Goal: Information Seeking & Learning: Check status

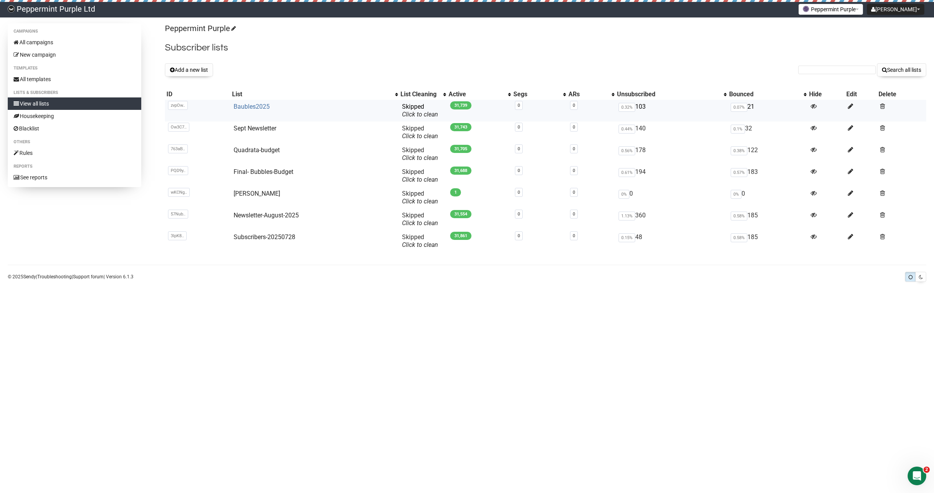
click at [248, 106] on link "Baubles2025" at bounding box center [252, 106] width 36 height 7
click at [808, 71] on input "text" at bounding box center [838, 70] width 78 height 9
paste input "bouifrank31@gmail.com"
type input "bouifrank31@gmail.com"
click at [899, 70] on button "Search all lists" at bounding box center [901, 69] width 49 height 13
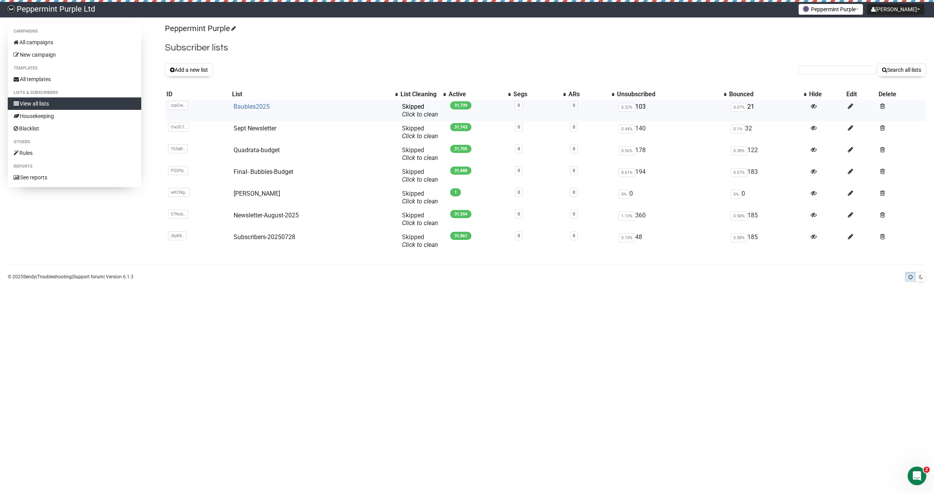
click at [249, 106] on link "Baubles2025" at bounding box center [252, 106] width 36 height 7
click at [839, 74] on input "text" at bounding box center [838, 70] width 78 height 9
paste input "[EMAIL_ADDRESS][DOMAIN_NAME]"
type input "sjg28@comcast.net"
drag, startPoint x: 899, startPoint y: 72, endPoint x: 880, endPoint y: 69, distance: 19.2
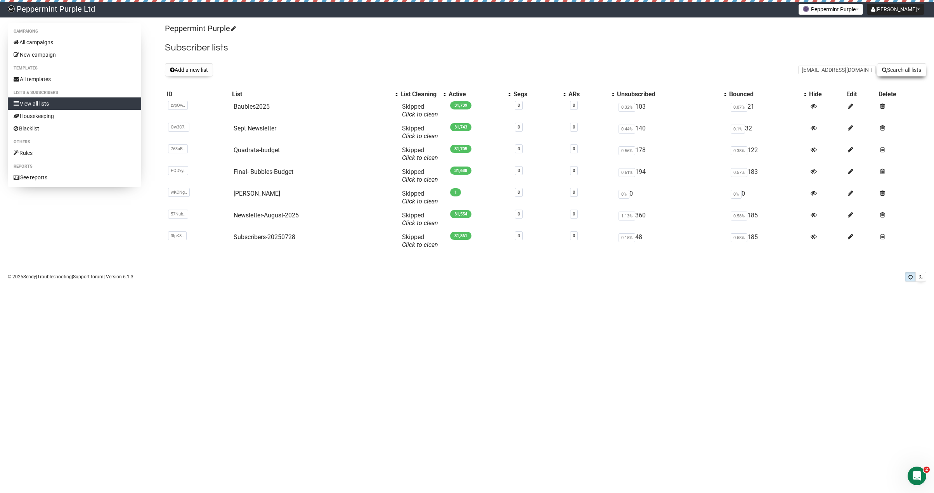
click at [899, 72] on button "Search all lists" at bounding box center [901, 69] width 49 height 13
click at [41, 115] on link "Housekeeping" at bounding box center [75, 116] width 134 height 12
drag, startPoint x: 842, startPoint y: 72, endPoint x: 847, endPoint y: 72, distance: 5.8
click at [842, 72] on input "text" at bounding box center [838, 70] width 78 height 9
paste input "stilushtc@gmail.com"
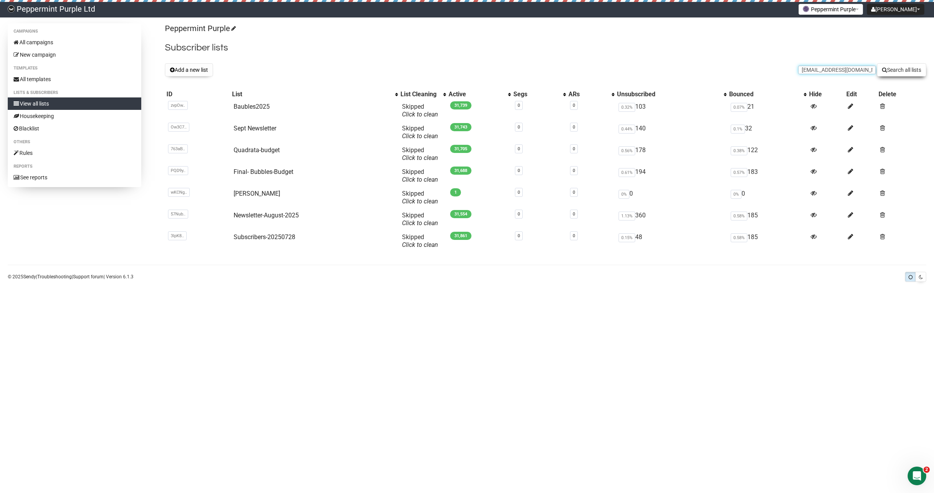
type input "stilushtc@gmail.com"
click at [893, 72] on button "Search all lists" at bounding box center [901, 69] width 49 height 13
drag, startPoint x: 823, startPoint y: 71, endPoint x: 827, endPoint y: 69, distance: 4.9
click at [823, 71] on input "text" at bounding box center [838, 70] width 78 height 9
paste input "harryjonesgben.2021@gmail.com"
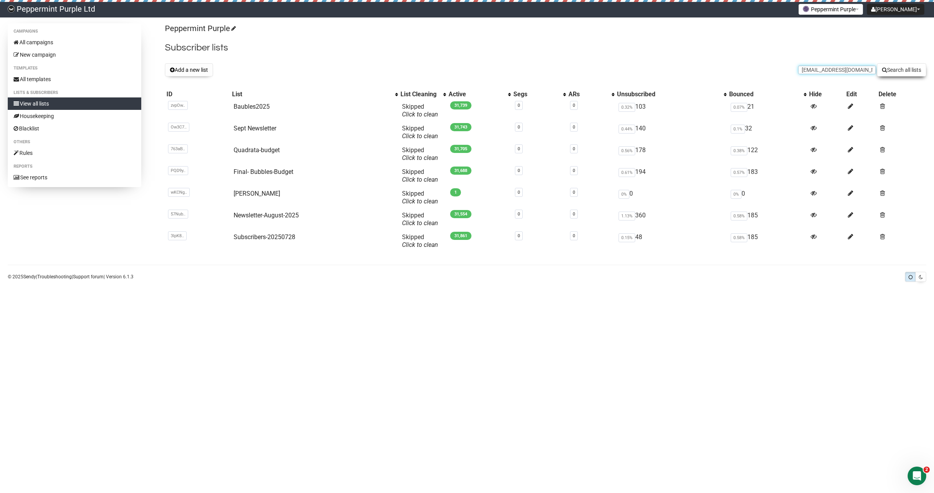
scroll to position [0, 10]
type input "harryjonesgben.2021@gmail.com"
click at [906, 72] on button "Search all lists" at bounding box center [901, 69] width 49 height 13
click at [830, 69] on input "text" at bounding box center [838, 70] width 78 height 9
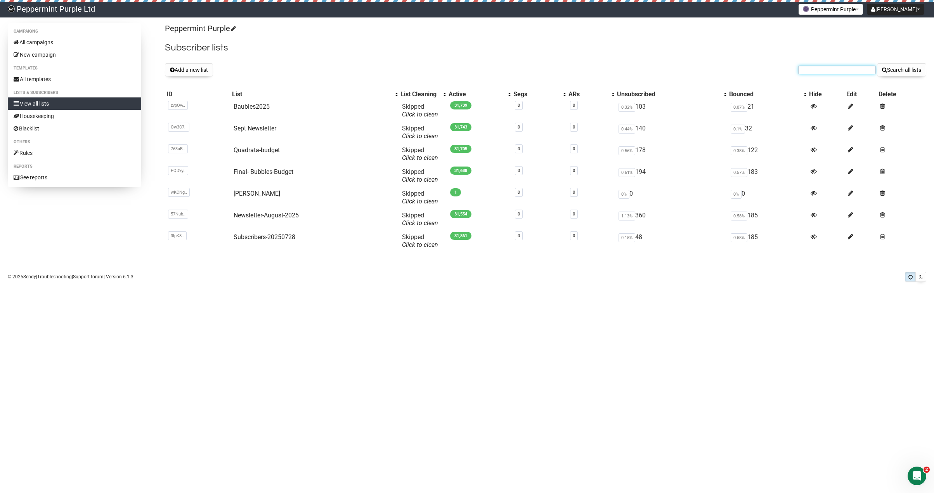
paste input "tefyreg2@hotmail.com"
type input "tefyreg2@hotmail.com"
click at [894, 69] on button "Search all lists" at bounding box center [901, 69] width 49 height 13
click at [827, 70] on input "text" at bounding box center [838, 70] width 78 height 9
paste input "leesstreess@gmail.com"
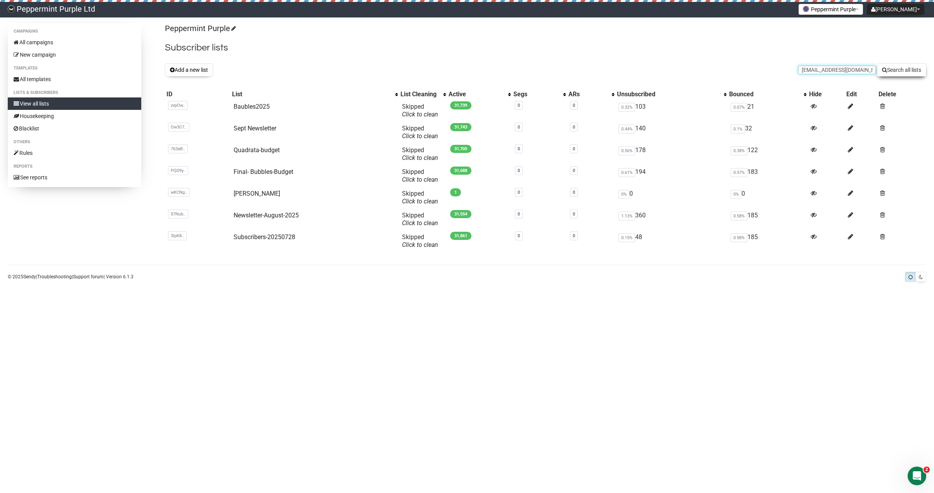
type input "leesstreess@gmail.com"
click at [899, 67] on button "Search all lists" at bounding box center [901, 69] width 49 height 13
click at [813, 70] on input "text" at bounding box center [838, 70] width 78 height 9
paste input "[EMAIL_ADDRESS][DOMAIN_NAME]"
type input "[EMAIL_ADDRESS][DOMAIN_NAME]"
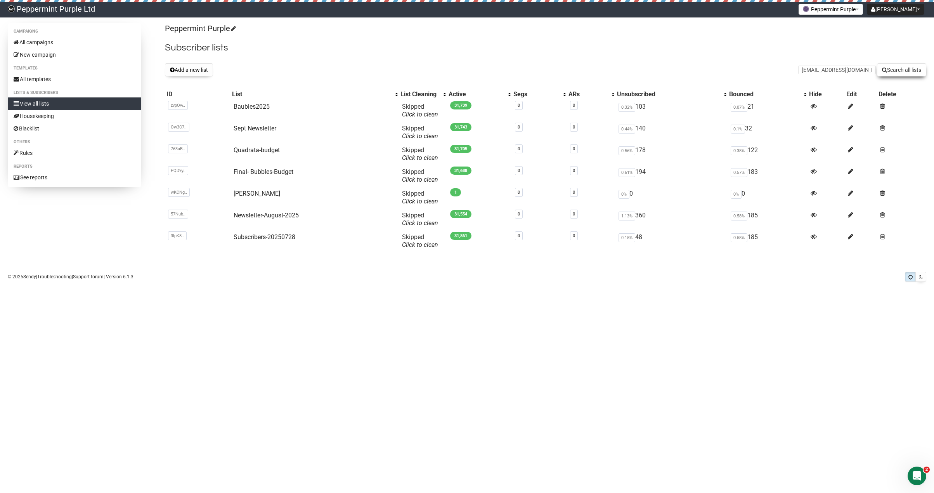
click at [893, 66] on button "Search all lists" at bounding box center [901, 69] width 49 height 13
click at [814, 71] on input "text" at bounding box center [838, 70] width 78 height 9
paste input "[EMAIL_ADDRESS][DOMAIN_NAME]"
type input "[EMAIL_ADDRESS][DOMAIN_NAME]"
click at [882, 68] on icon "submit" at bounding box center [884, 69] width 5 height 5
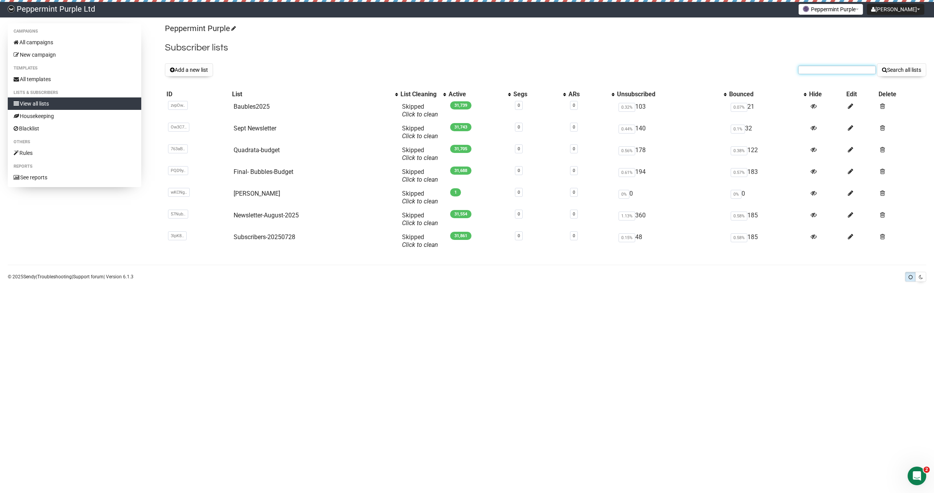
click at [808, 72] on input "text" at bounding box center [838, 70] width 78 height 9
paste input "majdiasy@gmail.com"
type input "majdiasy@gmail.com"
click at [882, 71] on icon "submit" at bounding box center [884, 69] width 5 height 5
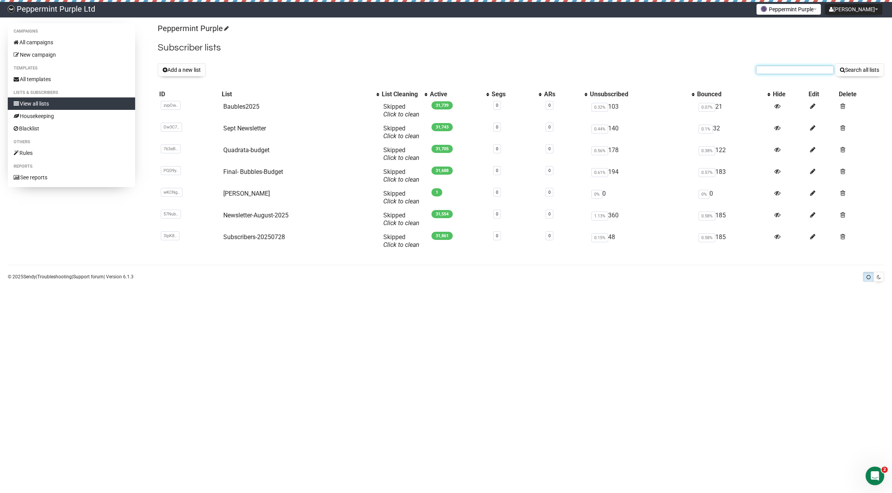
click at [775, 71] on input "text" at bounding box center [795, 70] width 78 height 9
paste input "angelinaarlopez@outlook.com"
type input "angelinaarlopez@outlook.com"
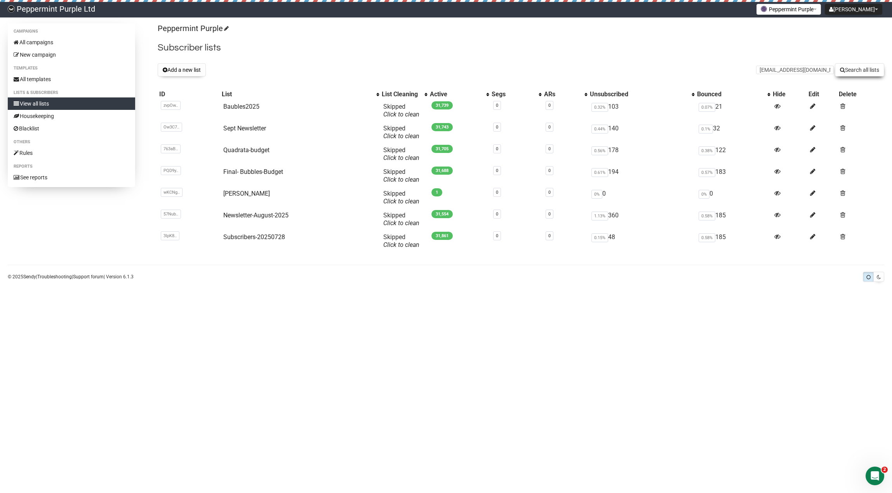
click at [840, 70] on icon "submit" at bounding box center [842, 69] width 5 height 5
click at [860, 71] on button "Search all lists" at bounding box center [859, 69] width 49 height 13
click at [805, 71] on input "text" at bounding box center [795, 70] width 78 height 9
paste input "silvestrin.services@gmail.com"
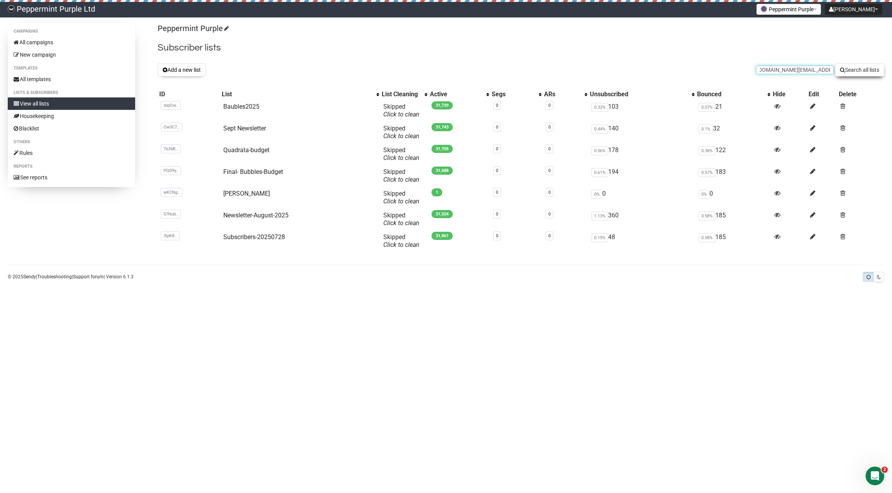
type input "silvestrin.services@gmail.com"
drag, startPoint x: 859, startPoint y: 67, endPoint x: 804, endPoint y: 62, distance: 55.4
click at [859, 67] on button "Search all lists" at bounding box center [859, 69] width 49 height 13
click at [765, 69] on input "text" at bounding box center [795, 70] width 78 height 9
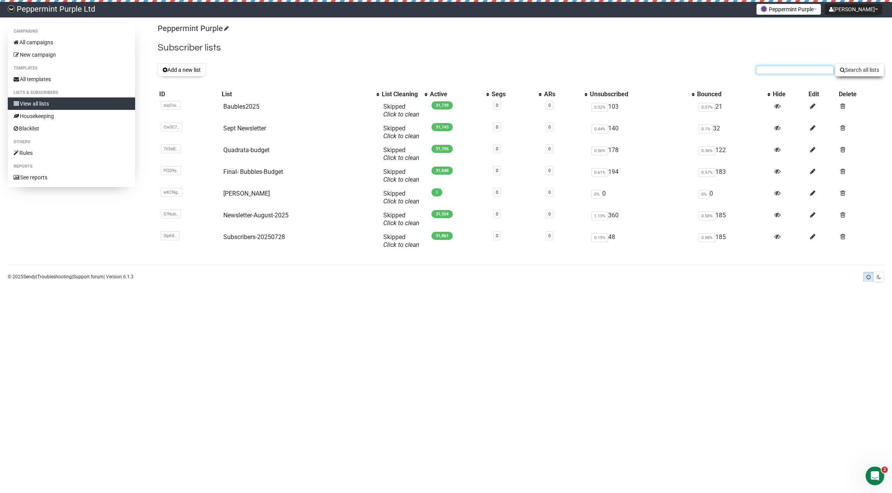
paste input "tccjphbddt.cj@silesia.life"
type input "tccjphbddt.cj@silesia.life"
click at [864, 69] on button "Search all lists" at bounding box center [859, 69] width 49 height 13
click at [767, 73] on input "text" at bounding box center [795, 70] width 78 height 9
paste input "michael@rosetheatre.com"
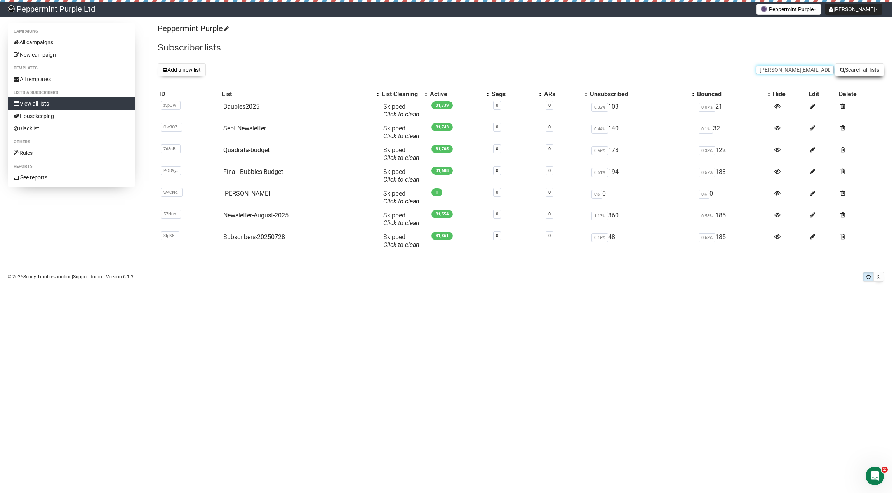
type input "michael@rosetheatre.com"
click at [859, 68] on button "Search all lists" at bounding box center [859, 69] width 49 height 13
click at [777, 72] on input "text" at bounding box center [795, 70] width 78 height 9
paste input "spiausainc@gmail.com"
type input "spiausainc@gmail.com"
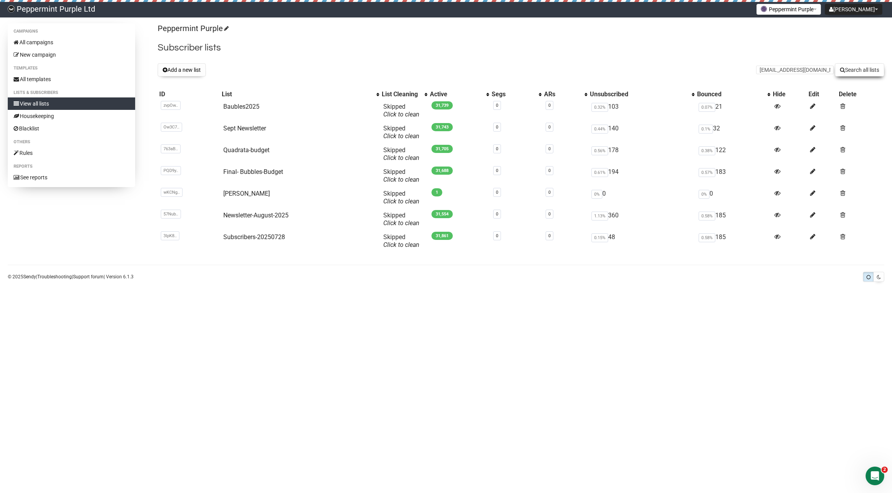
click at [852, 68] on button "Search all lists" at bounding box center [859, 69] width 49 height 13
click at [790, 71] on input "text" at bounding box center [795, 70] width 78 height 9
paste input "merribethbond@gmail.com"
type input "merribethbond@gmail.com"
drag, startPoint x: 850, startPoint y: 69, endPoint x: 827, endPoint y: 69, distance: 23.3
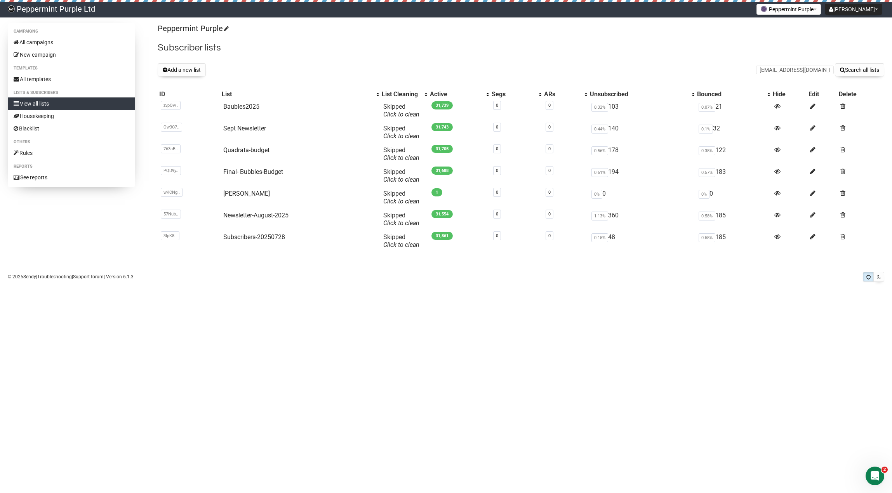
click at [850, 69] on button "Search all lists" at bounding box center [859, 69] width 49 height 13
click at [773, 67] on input "text" at bounding box center [795, 70] width 78 height 9
paste input "[EMAIL_ADDRESS][DOMAIN_NAME]"
type input "[EMAIL_ADDRESS][DOMAIN_NAME]"
click at [837, 66] on button "Search all lists" at bounding box center [859, 69] width 49 height 13
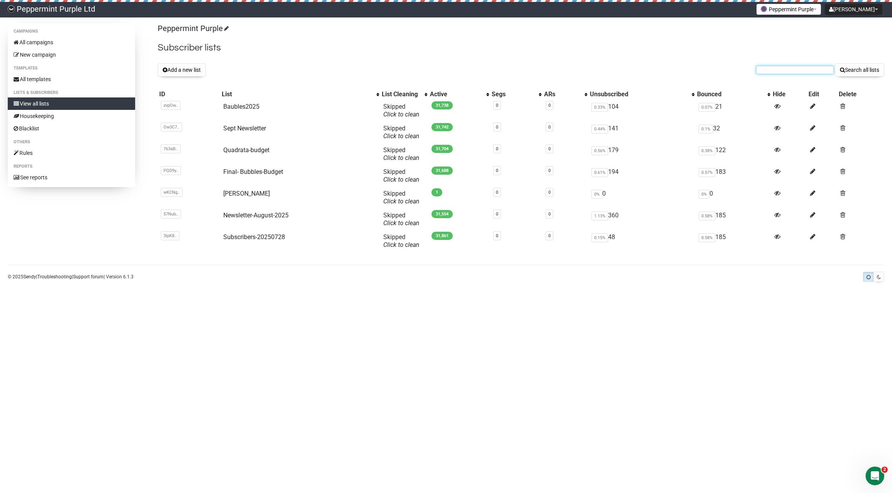
click at [788, 73] on input "text" at bounding box center [795, 70] width 78 height 9
paste input "[EMAIL_ADDRESS][DOMAIN_NAME]"
type input "[EMAIL_ADDRESS][DOMAIN_NAME]"
click at [858, 66] on button "Search all lists" at bounding box center [859, 69] width 49 height 13
